Goal: Navigation & Orientation: Find specific page/section

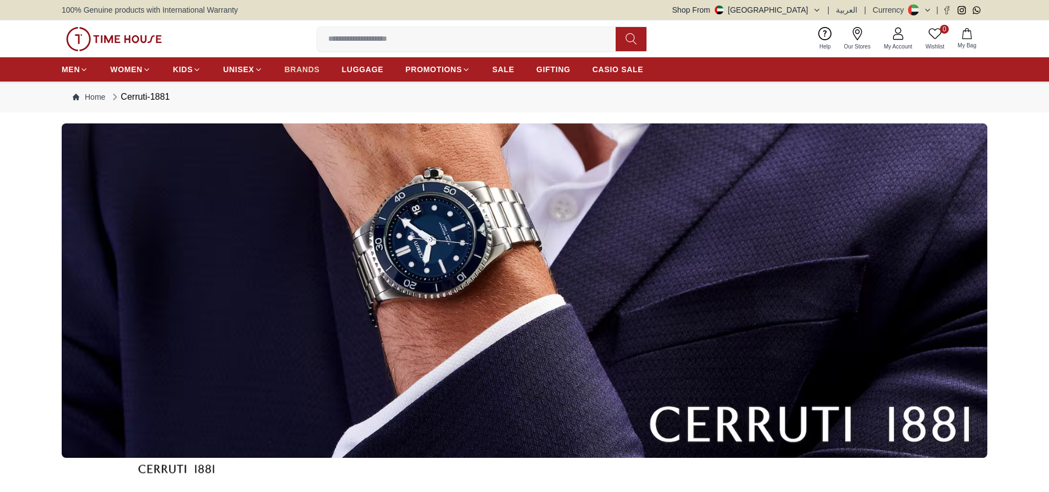
click at [302, 71] on span "BRANDS" at bounding box center [302, 69] width 35 height 11
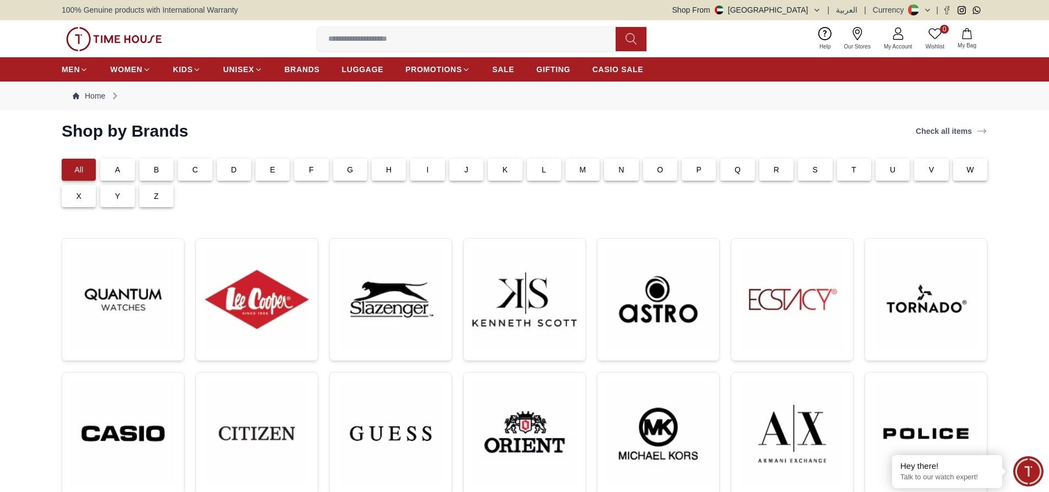
click at [198, 174] on p "C" at bounding box center [195, 169] width 6 height 11
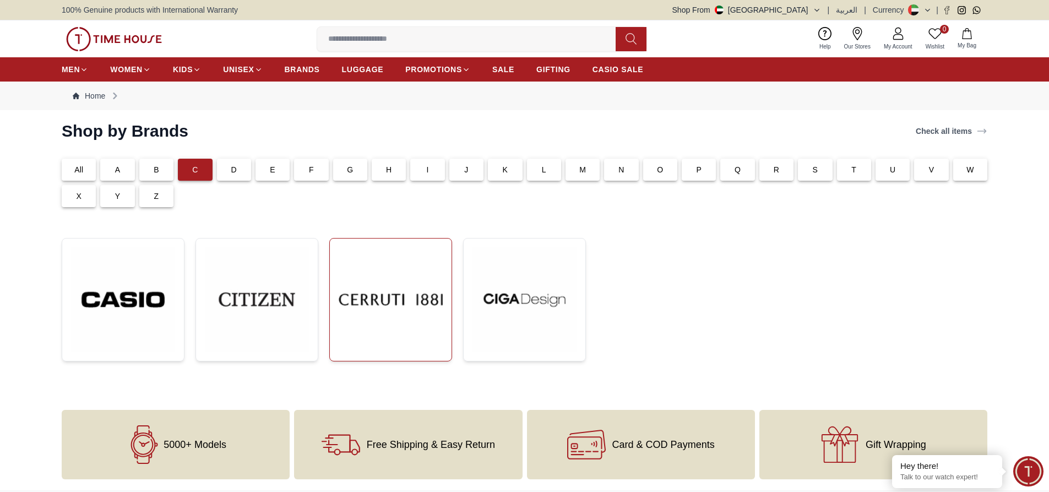
click at [391, 292] on img at bounding box center [391, 299] width 104 height 104
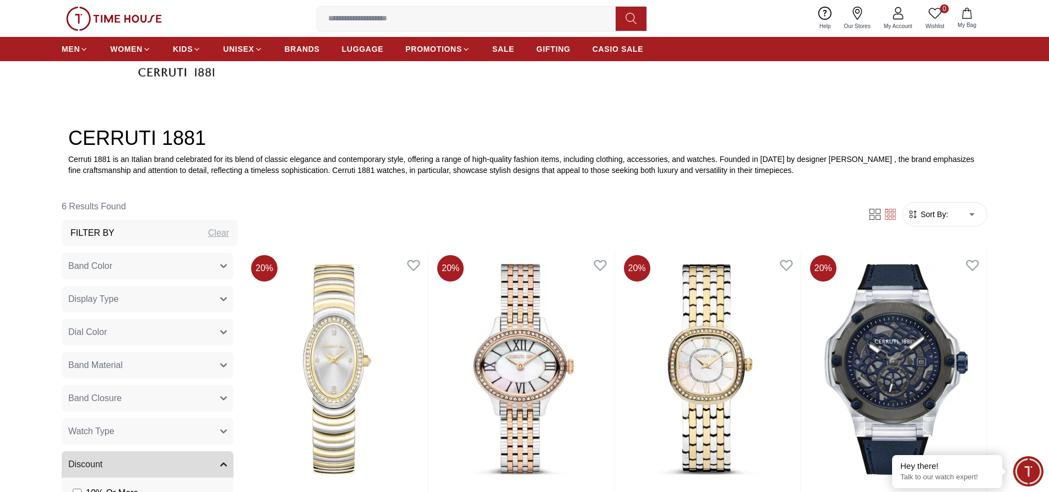
scroll to position [551, 0]
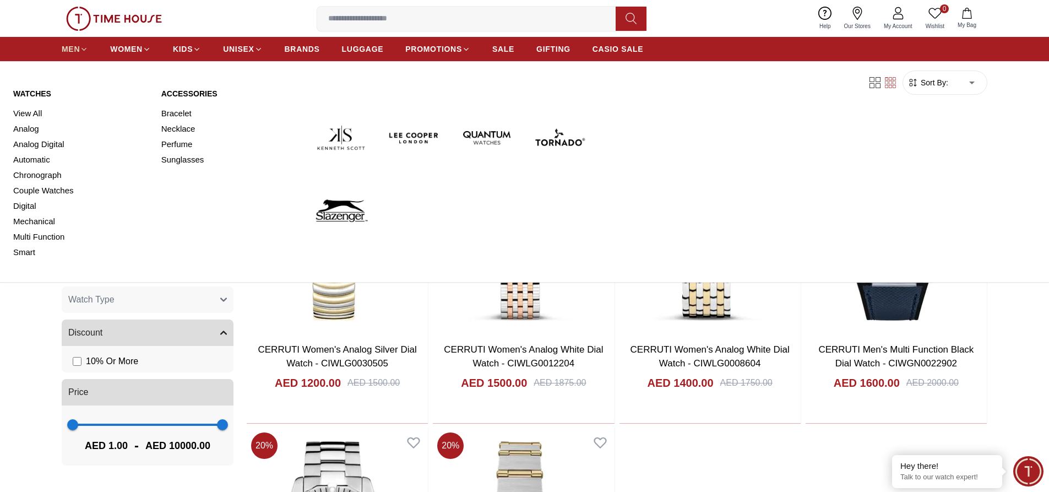
click at [67, 50] on span "MEN" at bounding box center [71, 49] width 18 height 11
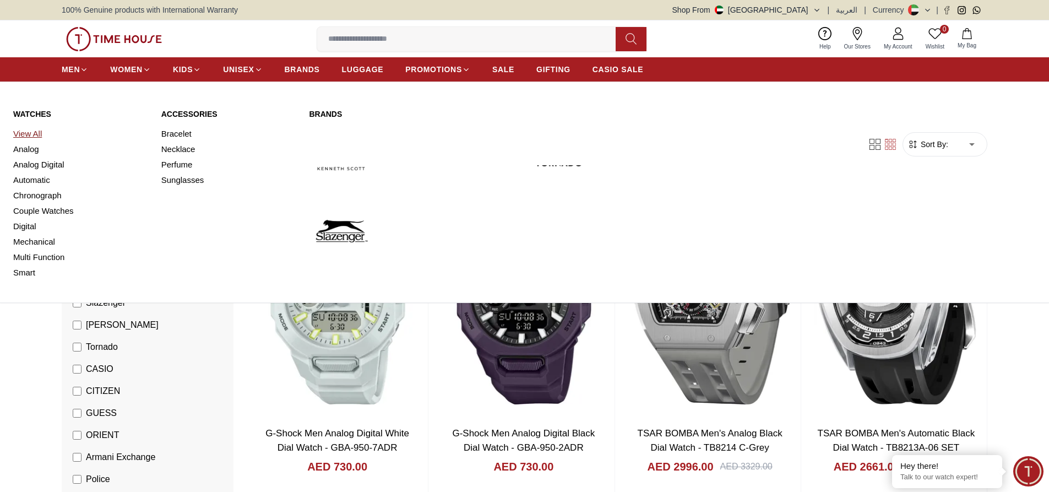
click at [39, 135] on link "View All" at bounding box center [80, 133] width 135 height 15
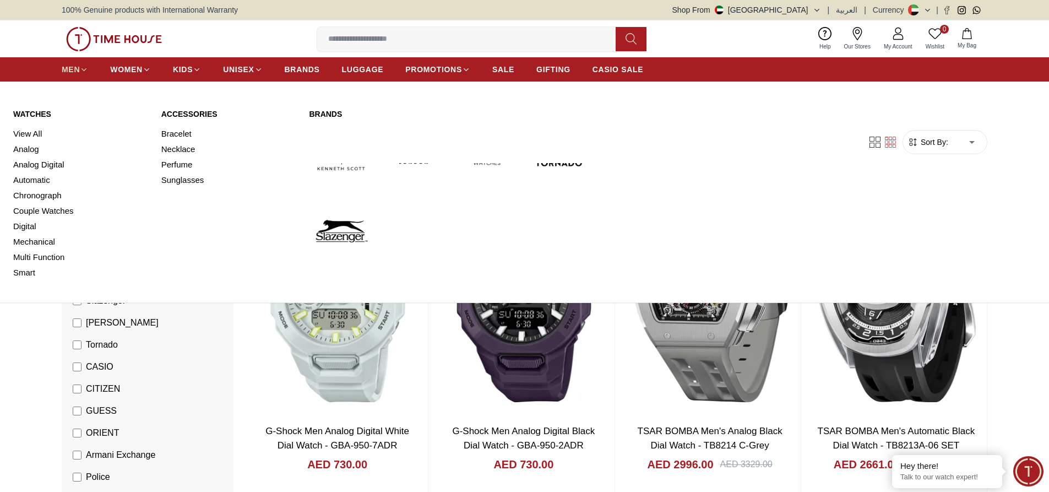
click at [80, 68] on icon at bounding box center [84, 70] width 8 height 8
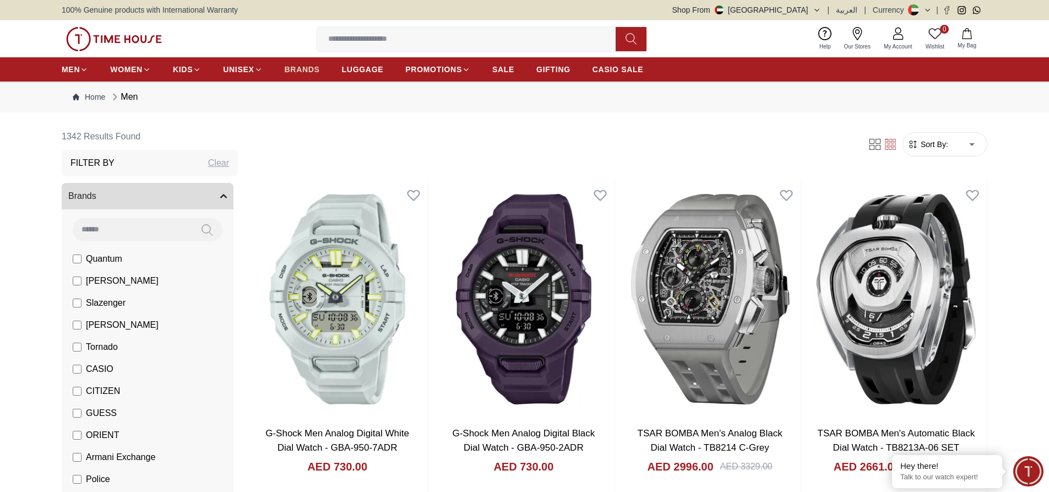
click at [297, 64] on span "BRANDS" at bounding box center [302, 69] width 35 height 11
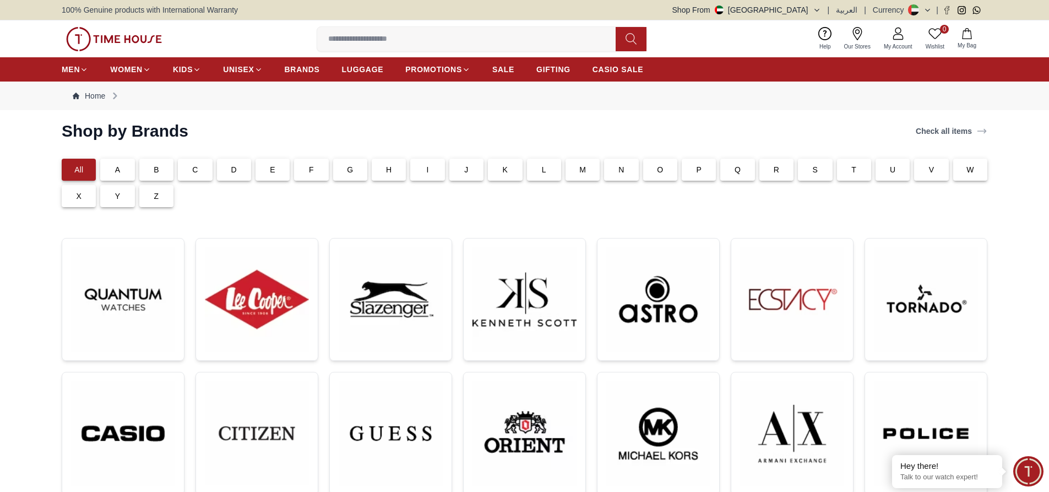
click at [203, 170] on div "C" at bounding box center [195, 170] width 34 height 22
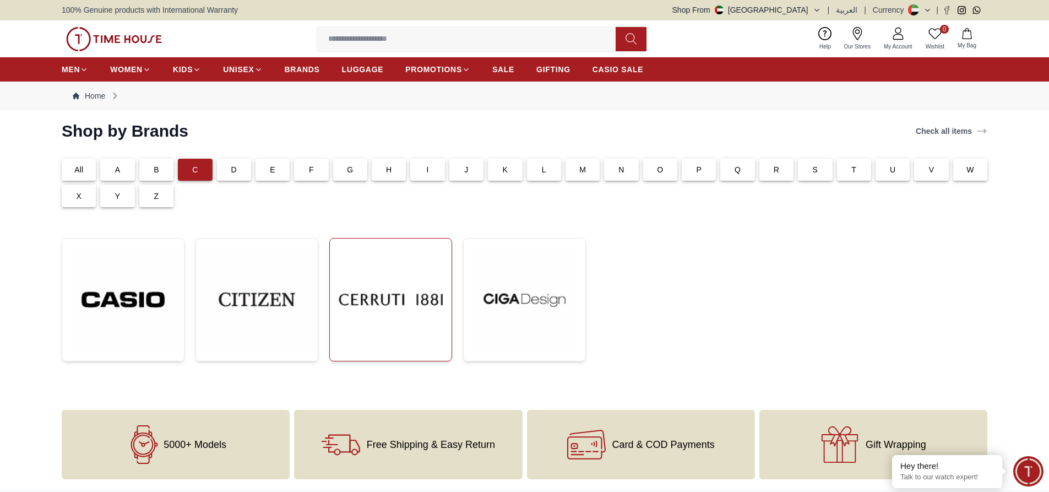
click at [401, 305] on img at bounding box center [391, 299] width 104 height 104
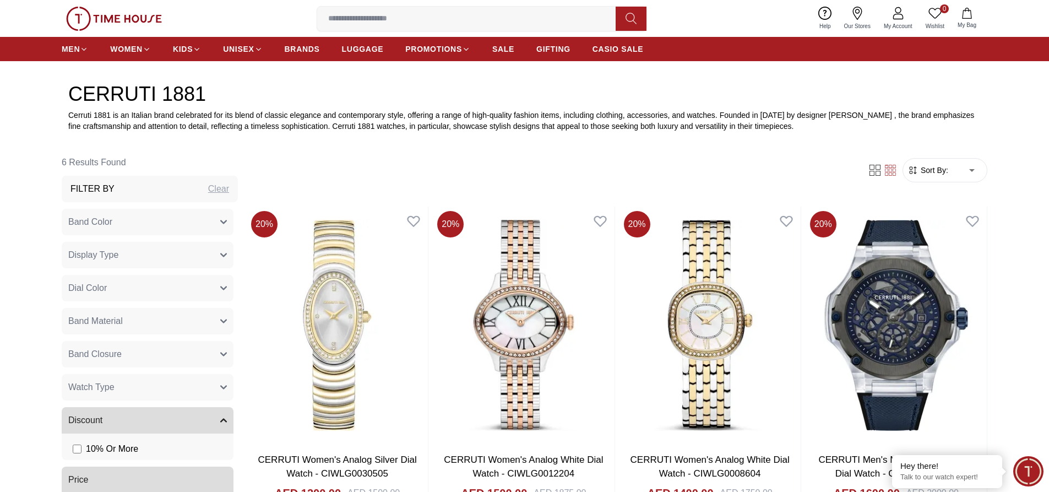
scroll to position [441, 0]
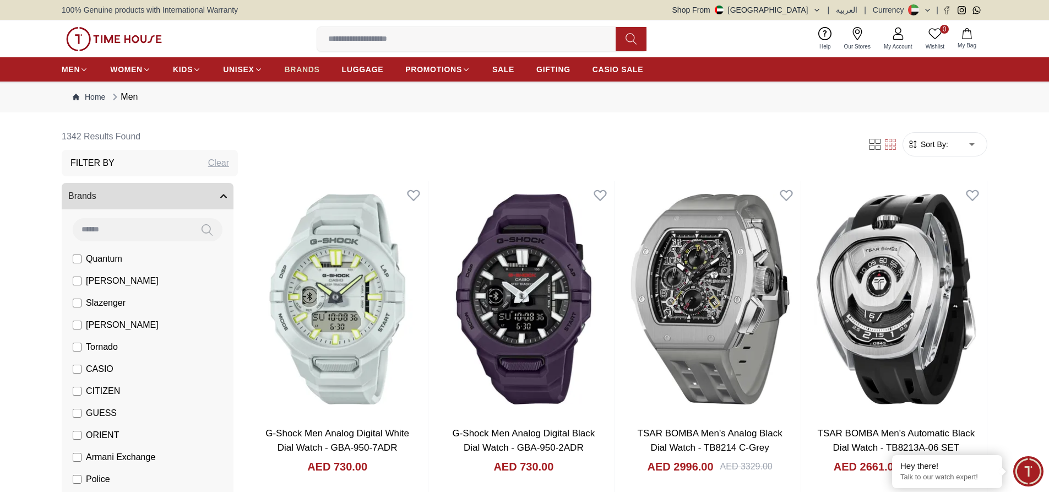
click at [297, 68] on span "BRANDS" at bounding box center [302, 69] width 35 height 11
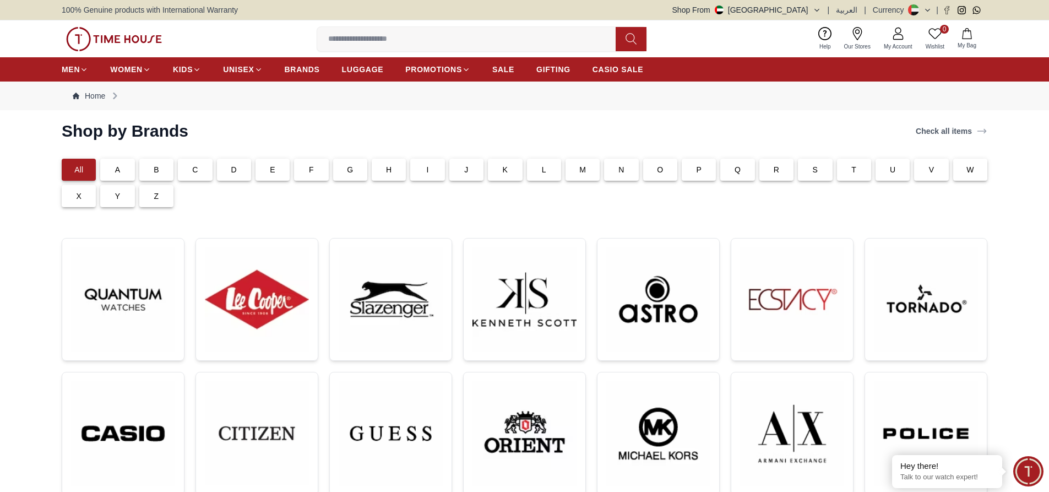
click at [198, 172] on div "C" at bounding box center [195, 170] width 34 height 22
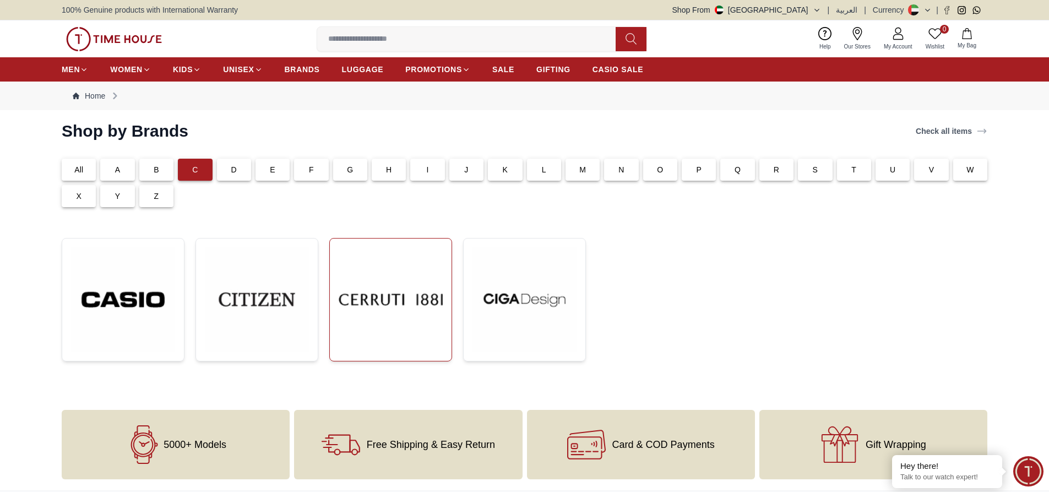
click at [372, 308] on img at bounding box center [391, 299] width 104 height 104
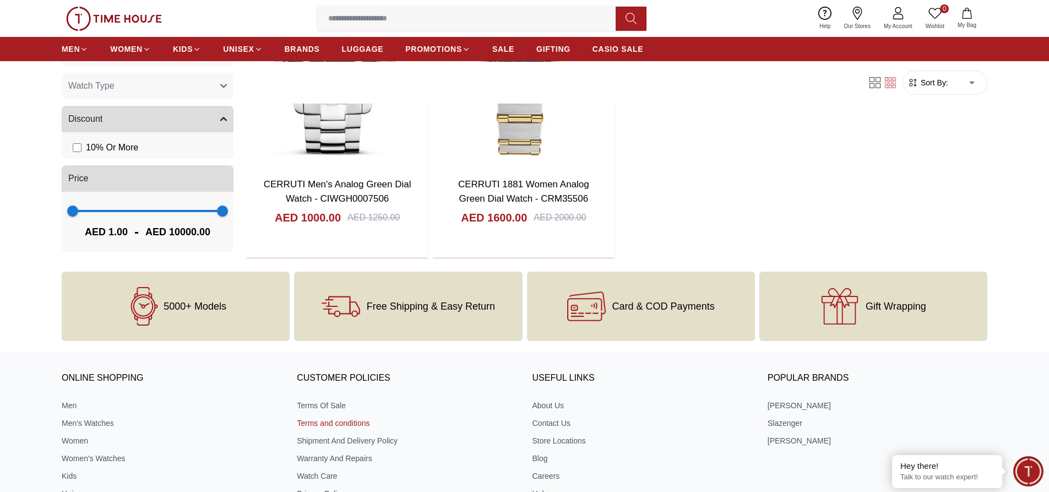
scroll to position [1211, 0]
